Goal: Information Seeking & Learning: Check status

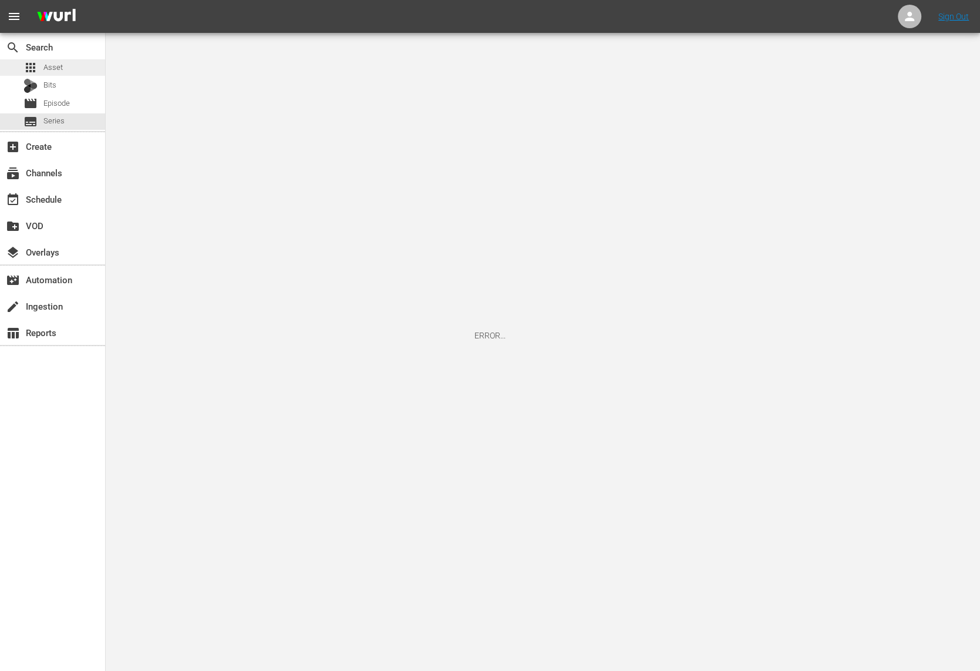
click at [57, 67] on span "Asset" at bounding box center [52, 68] width 19 height 12
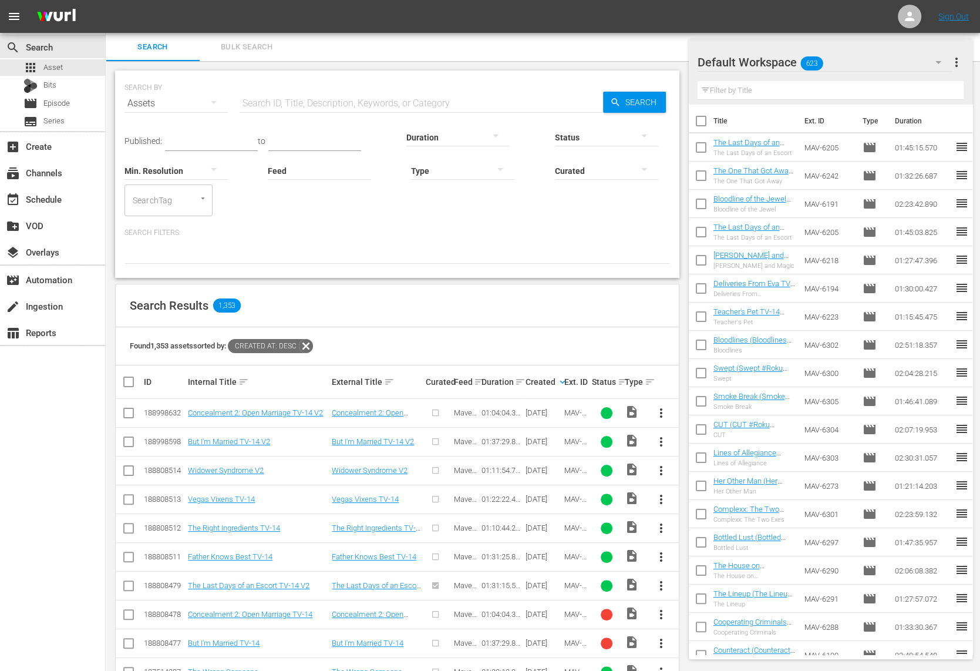
scroll to position [133, 0]
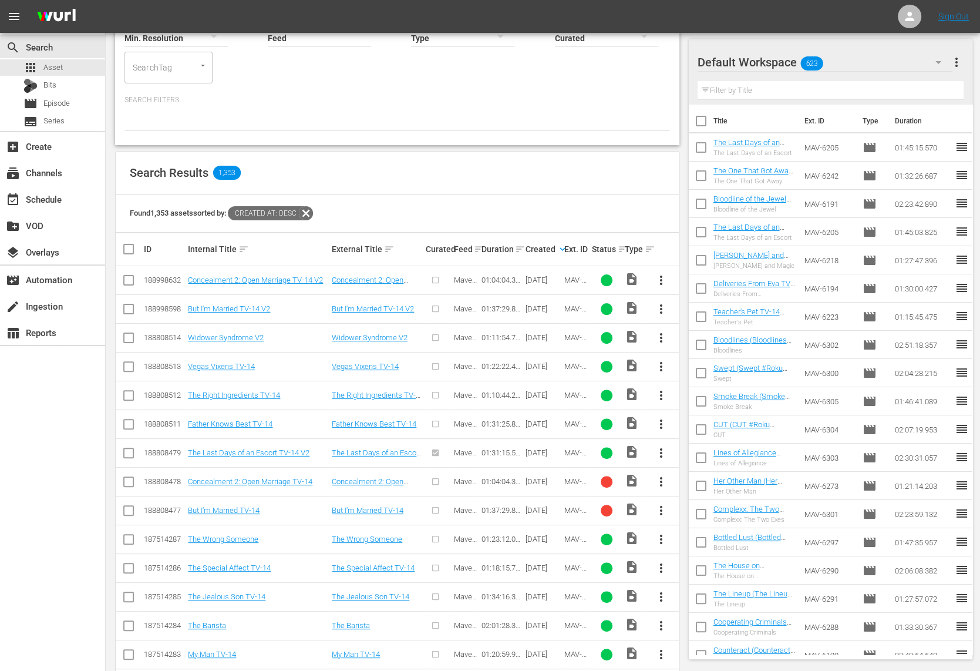
drag, startPoint x: 563, startPoint y: 306, endPoint x: 617, endPoint y: 307, distance: 54.6
click at [617, 307] on tr "188998598 But I'm Married TV-14 V2 But I'm Married TV-14 V2 Maverick Movie 01:3…" at bounding box center [397, 308] width 563 height 29
click at [617, 307] on span at bounding box center [607, 309] width 30 height 12
drag, startPoint x: 442, startPoint y: 311, endPoint x: 463, endPoint y: 320, distance: 23.1
click at [463, 320] on tr "188998598 But I'm Married TV-14 V2 But I'm Married TV-14 V2 Maverick Movie 01:3…" at bounding box center [397, 308] width 563 height 29
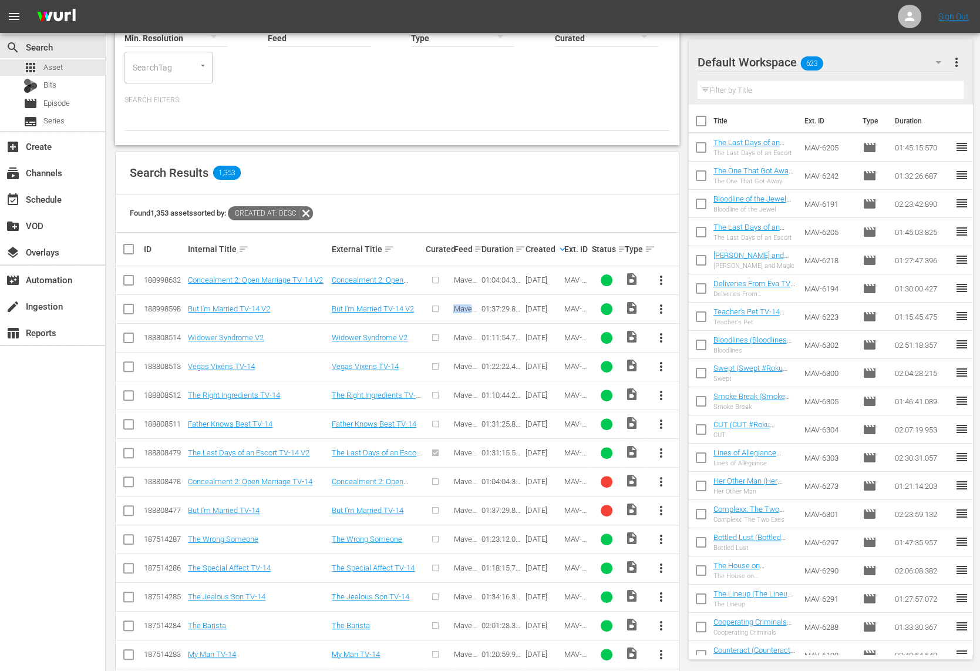
click at [463, 320] on td "Maverick Movie" at bounding box center [466, 308] width 28 height 29
drag, startPoint x: 617, startPoint y: 479, endPoint x: 491, endPoint y: 486, distance: 125.9
click at [491, 486] on tr "188808478 Concealment 2: Open Marriage TV-14 Concealment 2: Open Marriage TV-14…" at bounding box center [397, 481] width 563 height 29
click at [491, 486] on td "01:04:04.375" at bounding box center [501, 481] width 44 height 29
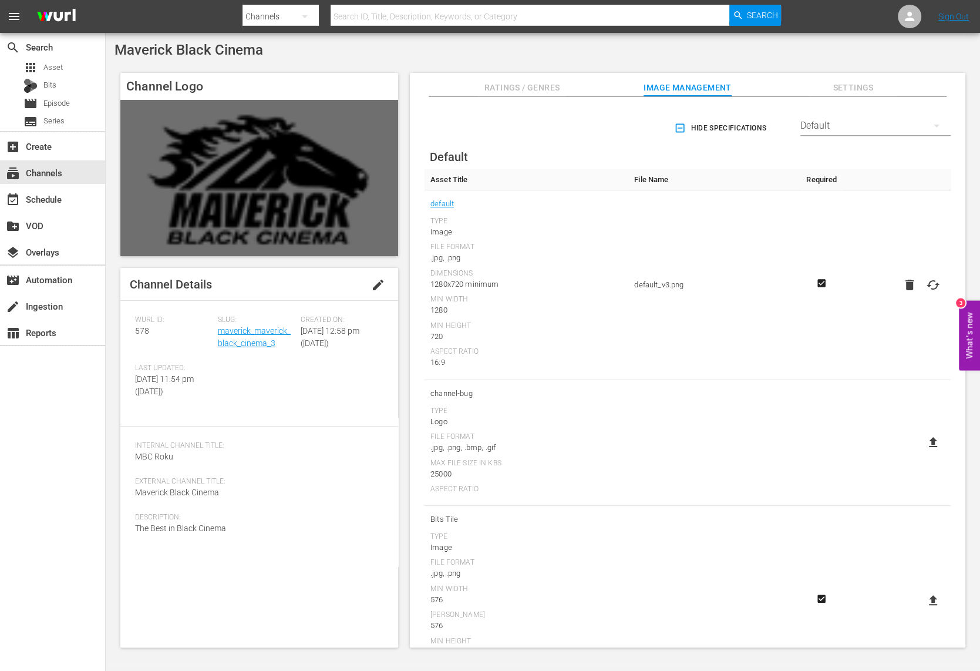
click at [920, 159] on div "Hide Specifications Select Streamer Default Default Asset Title File Name Requi…" at bounding box center [688, 446] width 544 height 687
